Goal: Use online tool/utility: Utilize a website feature to perform a specific function

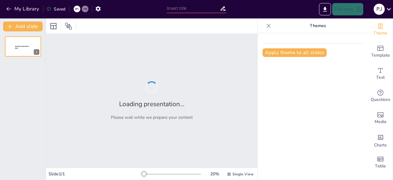
type input "Transforming Network Visibility: The InsightView Packet Capture Advantage"
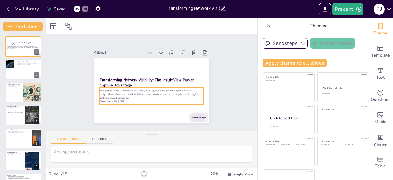
scroll to position [17, 0]
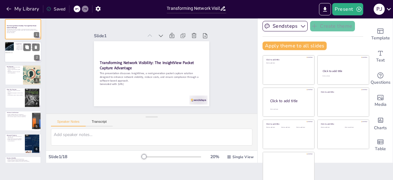
click at [28, 54] on div at bounding box center [23, 52] width 37 height 21
checkbox input "true"
type textarea "By eliminating proprietary hardware, InsightView allows organizations to deploy…"
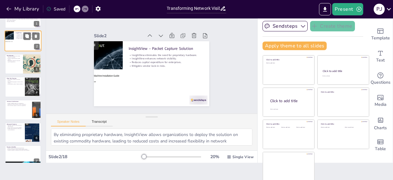
scroll to position [12, 0]
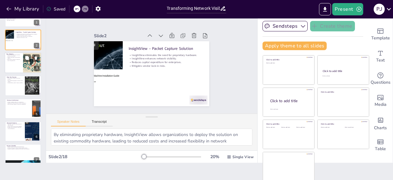
click at [9, 65] on div at bounding box center [23, 62] width 37 height 21
checkbox input "true"
type textarea "The software-only deployment model allows organizations to use existing hardwar…"
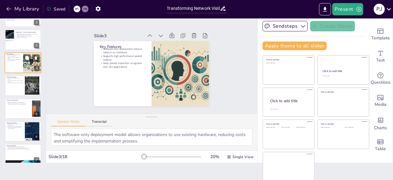
scroll to position [0, 0]
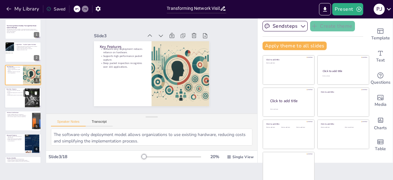
click at [13, 97] on div at bounding box center [23, 97] width 37 height 21
checkbox input "true"
type textarea "The multi-tenant architecture ensures that different departments or clients can…"
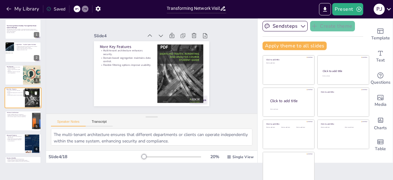
scroll to position [9, 0]
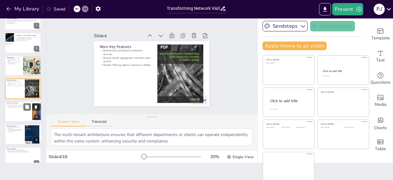
click at [15, 111] on div at bounding box center [23, 111] width 37 height 21
checkbox input "true"
type textarea "The modular scalability of InsightView enables organizations to customize their…"
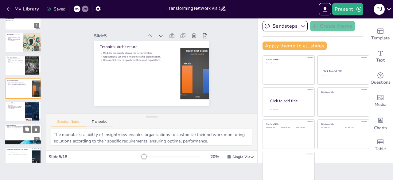
click at [17, 127] on p "Enhances enterprise visibility through detailed analysis." at bounding box center [22, 127] width 33 height 1
checkbox input "true"
type textarea "By utilizing commodity hardware, organizations can significantly reduce both ca…"
checkbox input "true"
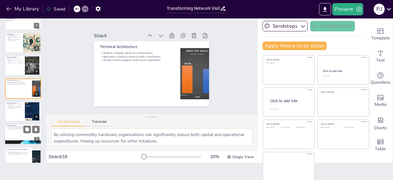
checkbox input "true"
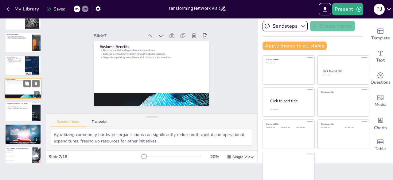
checkbox input "true"
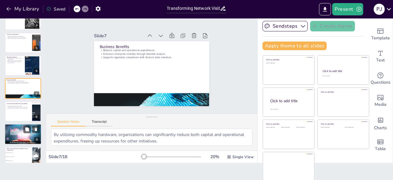
checkbox input "true"
click at [14, 148] on p "What is the primary advantage of using InsightView?" at bounding box center [18, 148] width 24 height 3
checkbox input "true"
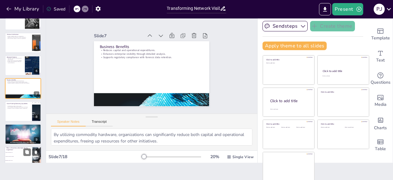
type textarea "The correct answer is that InsightView eliminates vendor lock-in, which is disc…"
checkbox input "true"
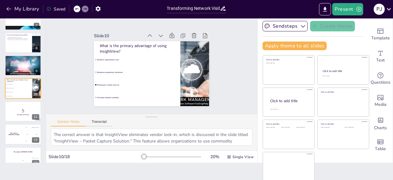
checkbox input "true"
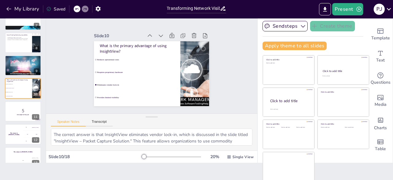
checkbox input "true"
click at [323, 13] on button "Export to PowerPoint" at bounding box center [325, 9] width 12 height 12
checkbox input "true"
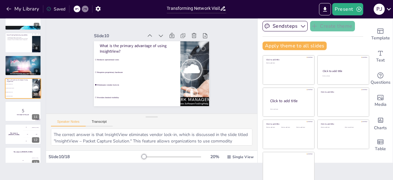
checkbox input "true"
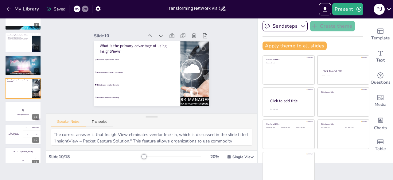
checkbox input "true"
